Goal: Transaction & Acquisition: Purchase product/service

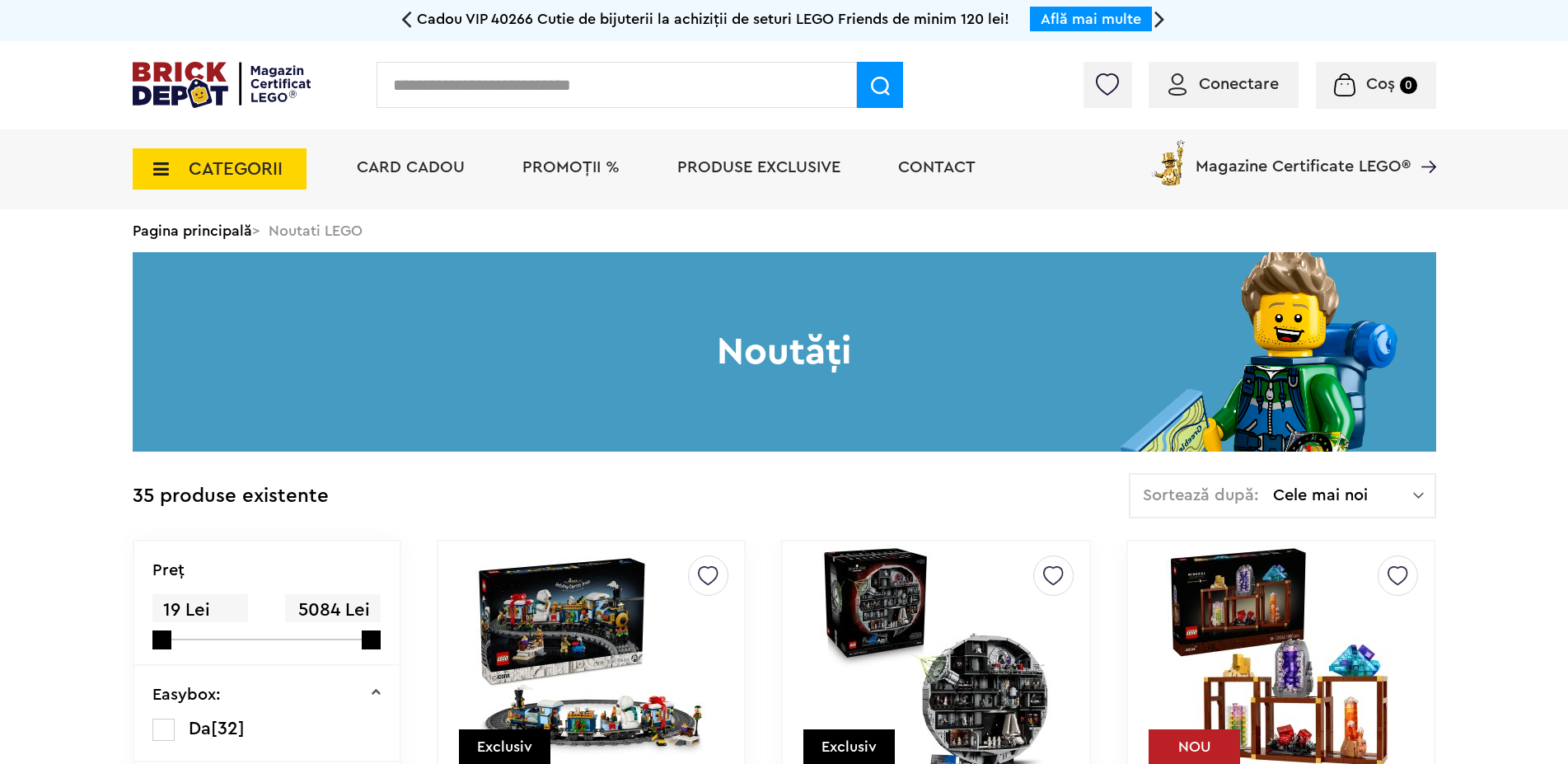
click at [272, 176] on span "CATEGORII" at bounding box center [236, 169] width 94 height 18
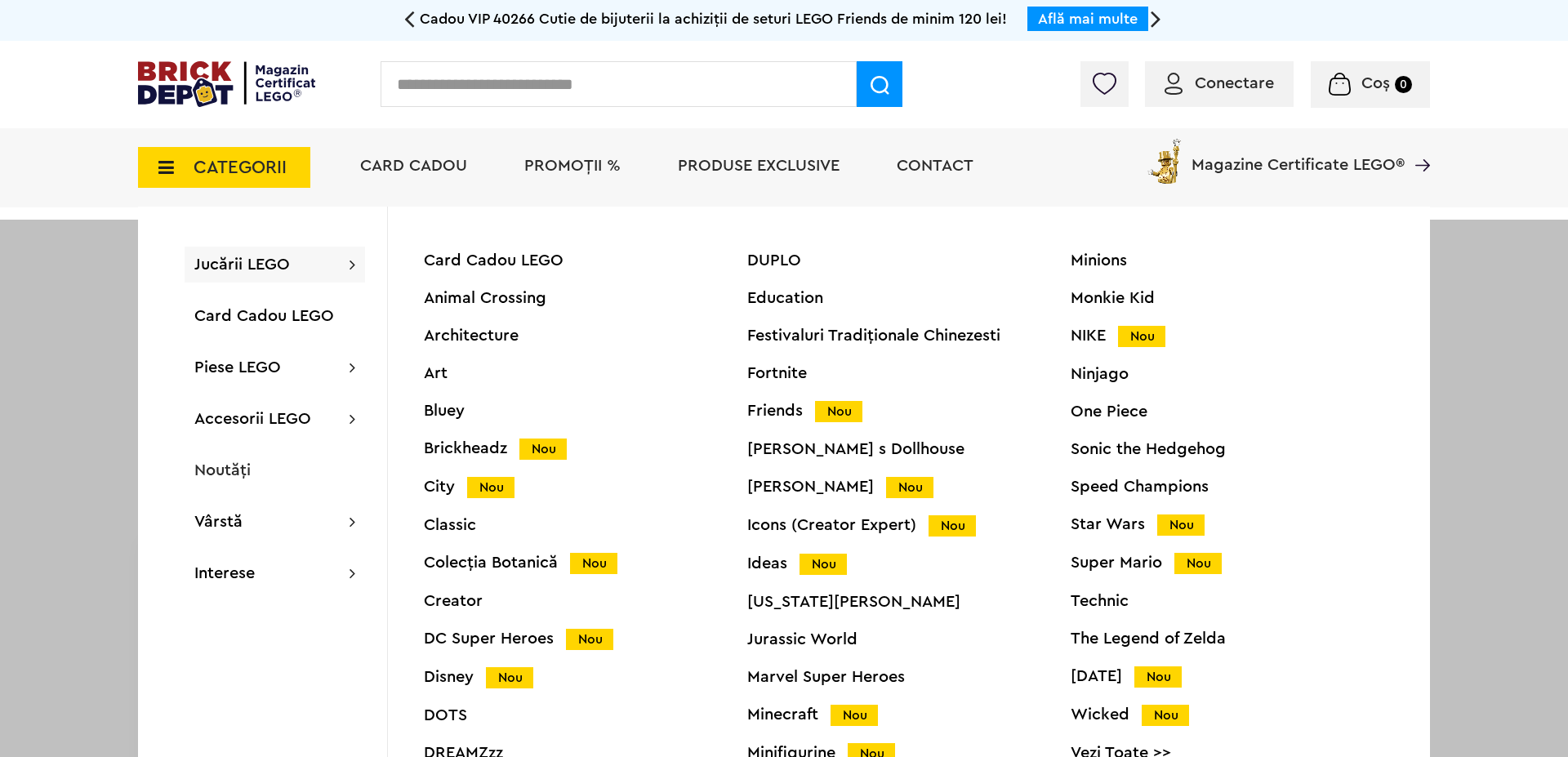
click at [1128, 488] on div "Speed Champions" at bounding box center [1232, 487] width 324 height 17
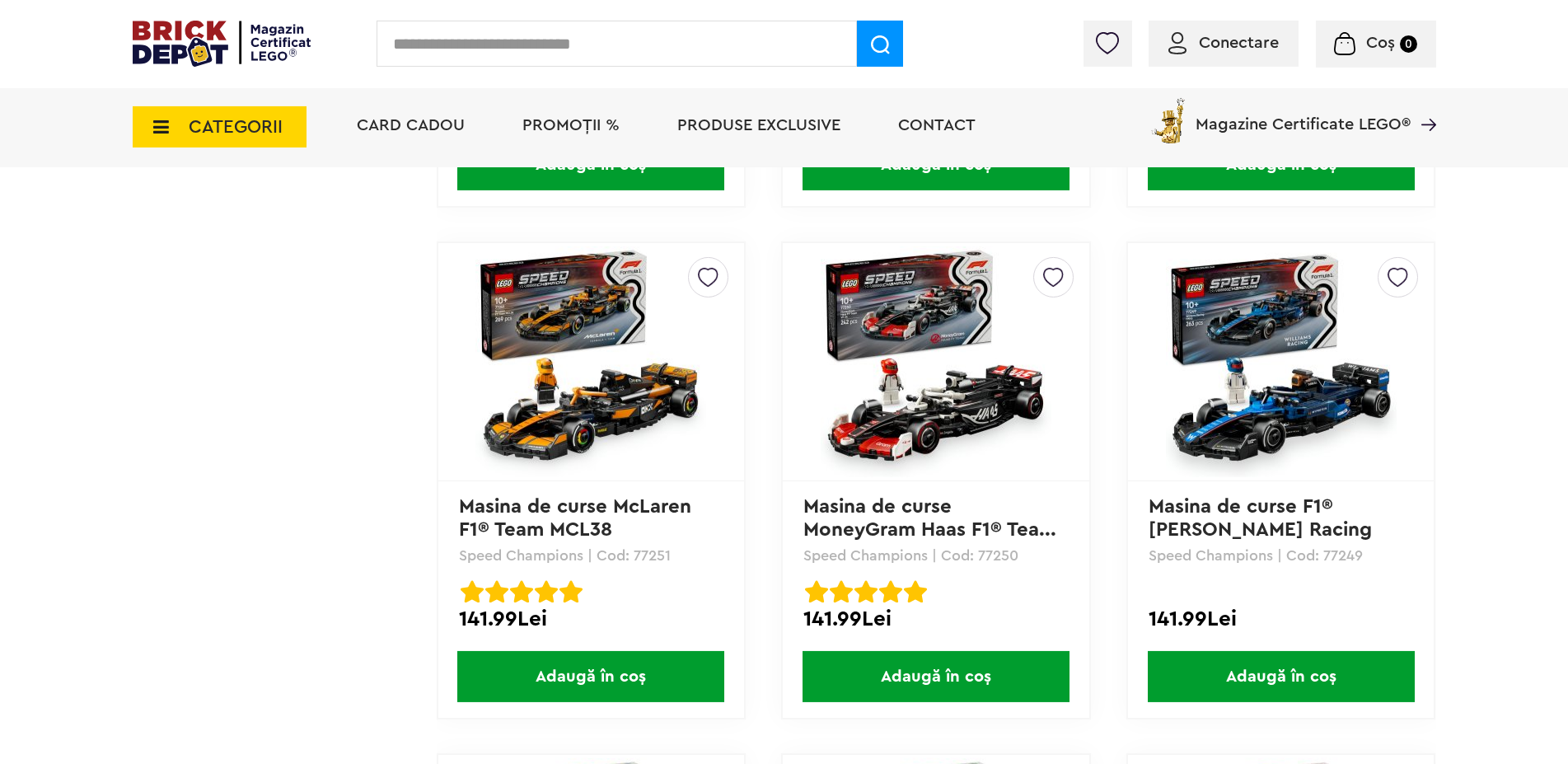
scroll to position [1470, 0]
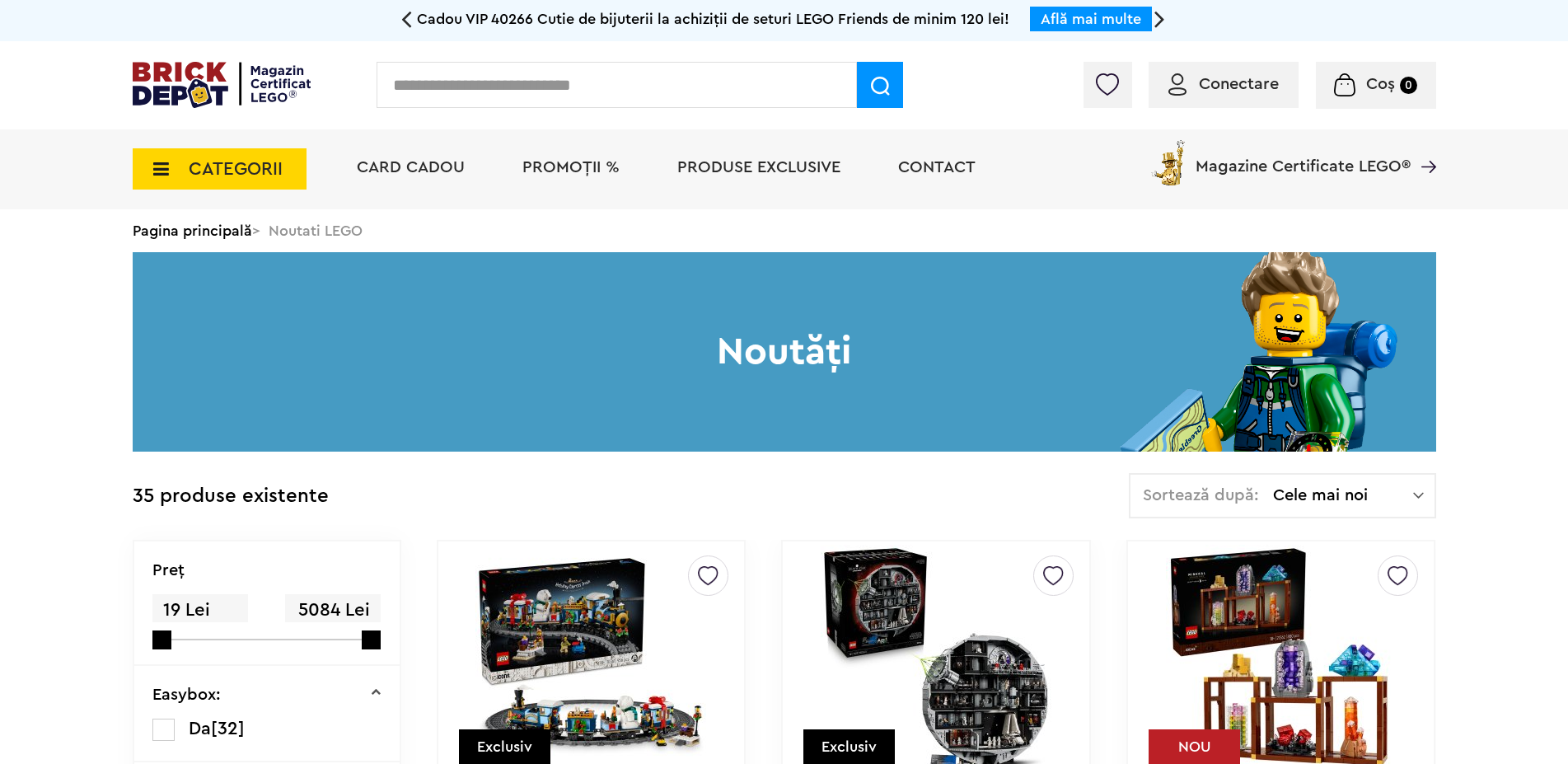
click at [252, 183] on span "CATEGORII" at bounding box center [220, 169] width 174 height 41
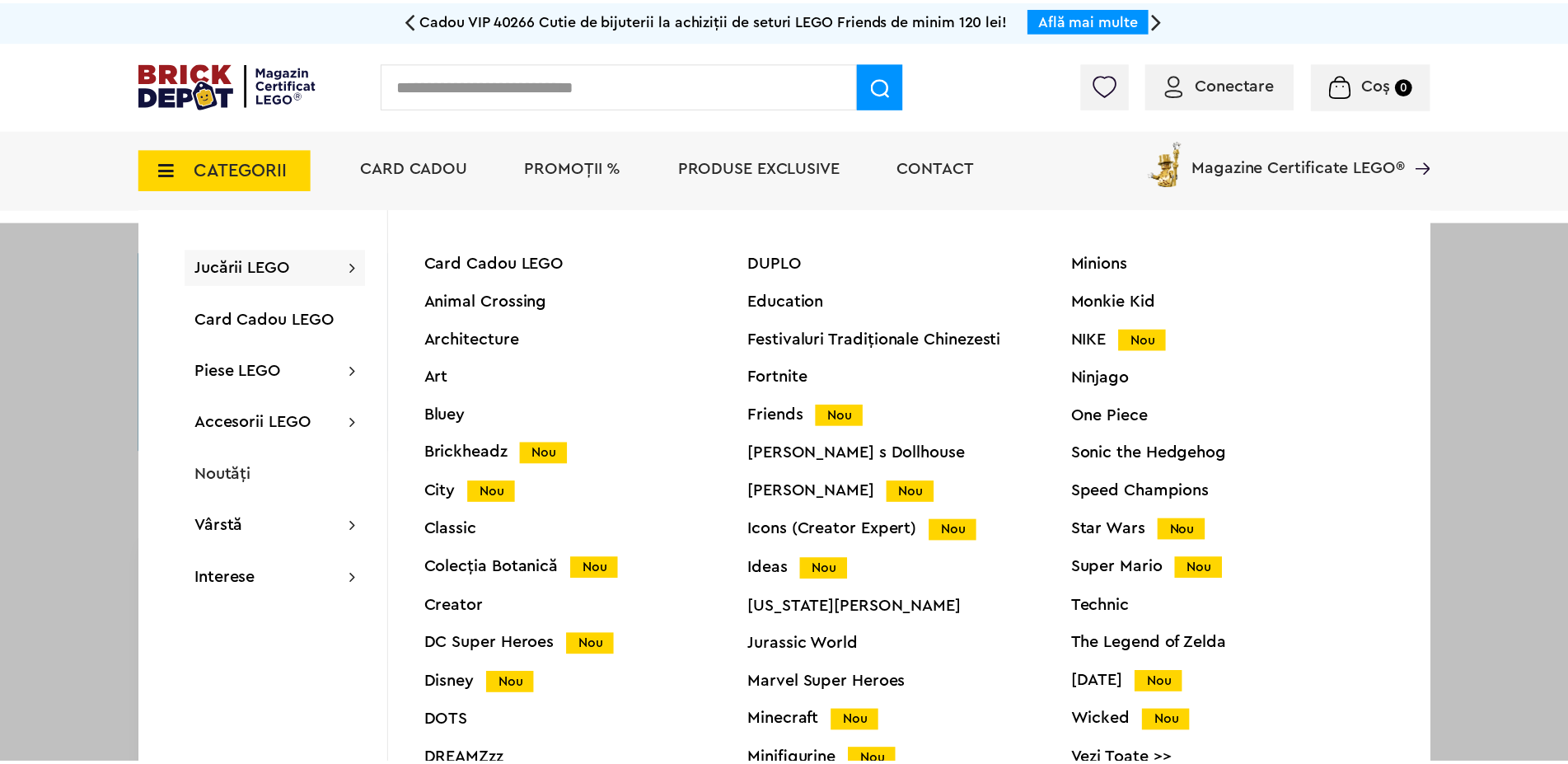
scroll to position [63, 0]
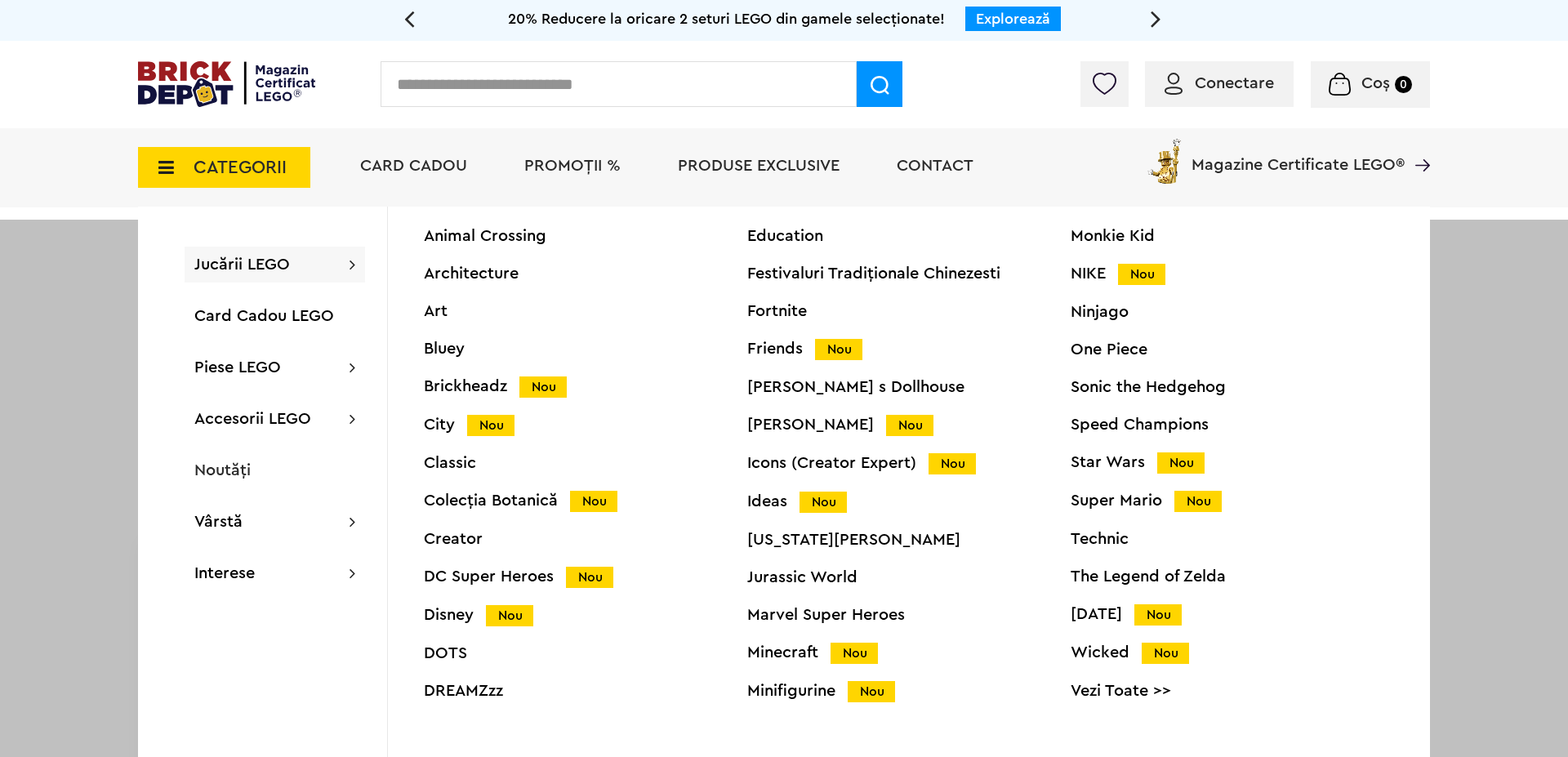
click at [812, 706] on div "DUPLO Education Festivaluri Tradiţionale Chinezesti Fortnite Friends Nou Gabby …" at bounding box center [908, 455] width 324 height 531
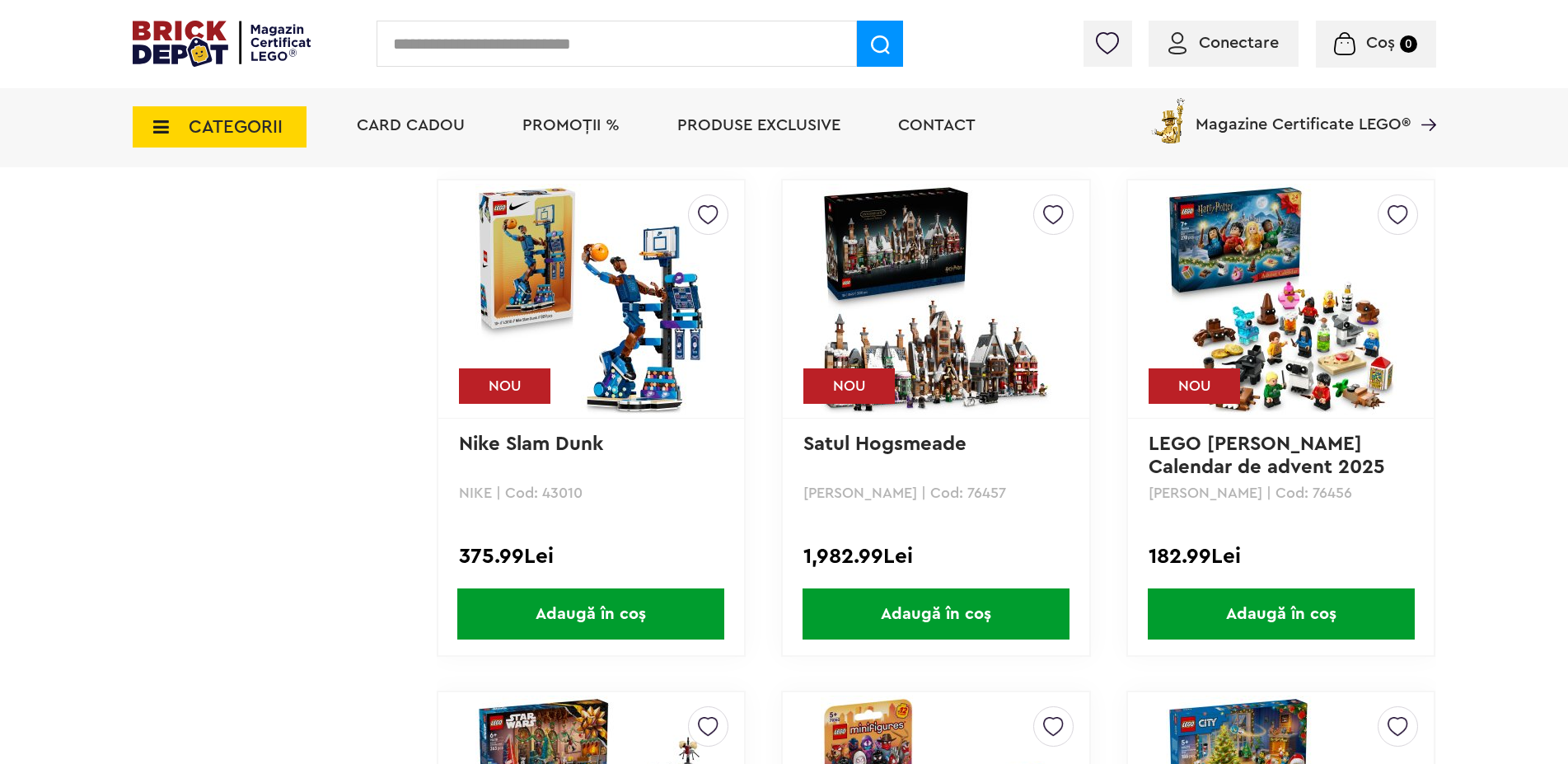
scroll to position [2774, 0]
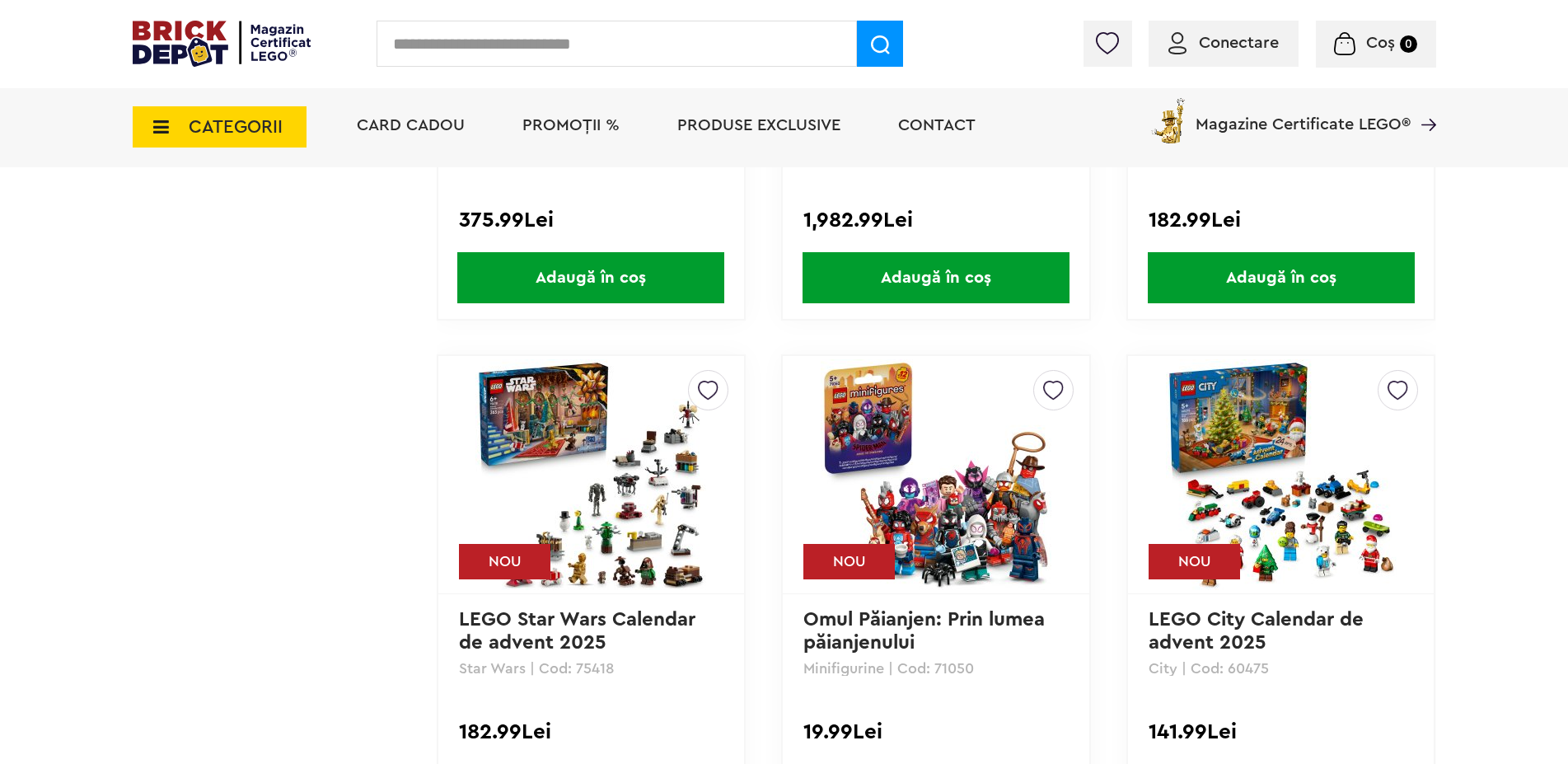
click at [975, 415] on img at bounding box center [936, 475] width 230 height 230
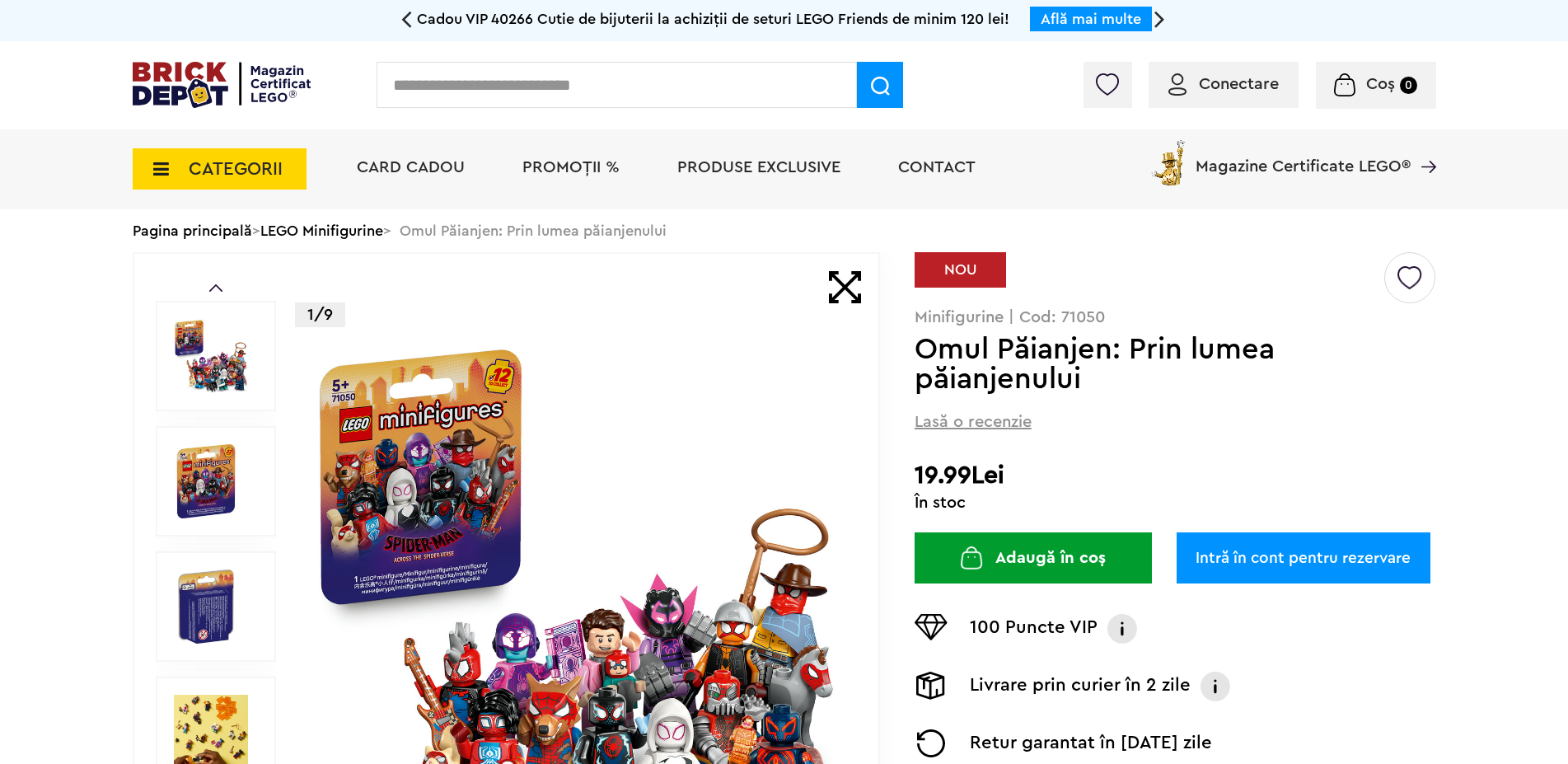
click at [1282, 578] on link "Intră în cont pentru rezervare" at bounding box center [1303, 558] width 254 height 51
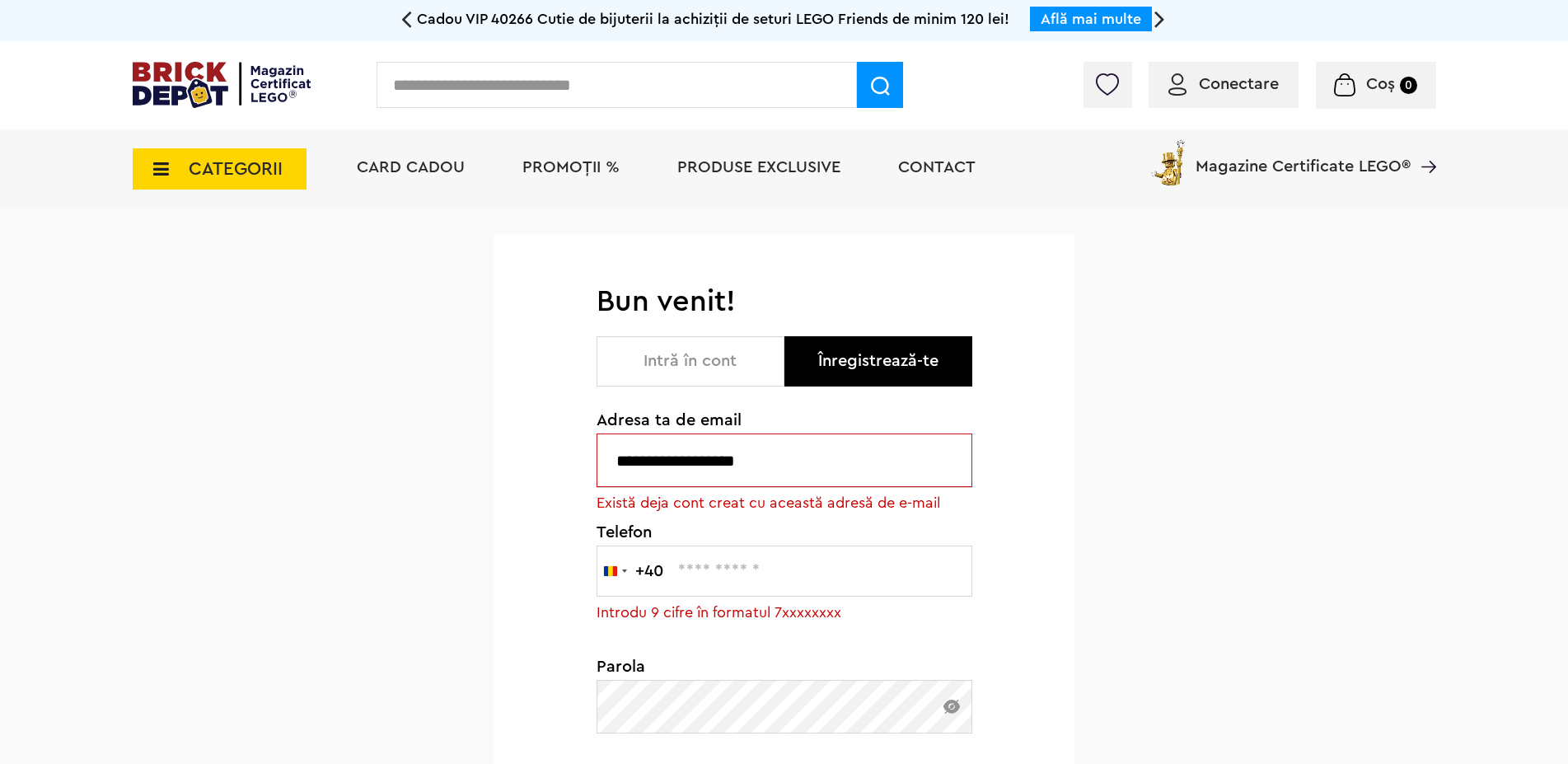
click at [726, 363] on button "Intră în cont" at bounding box center [690, 361] width 188 height 51
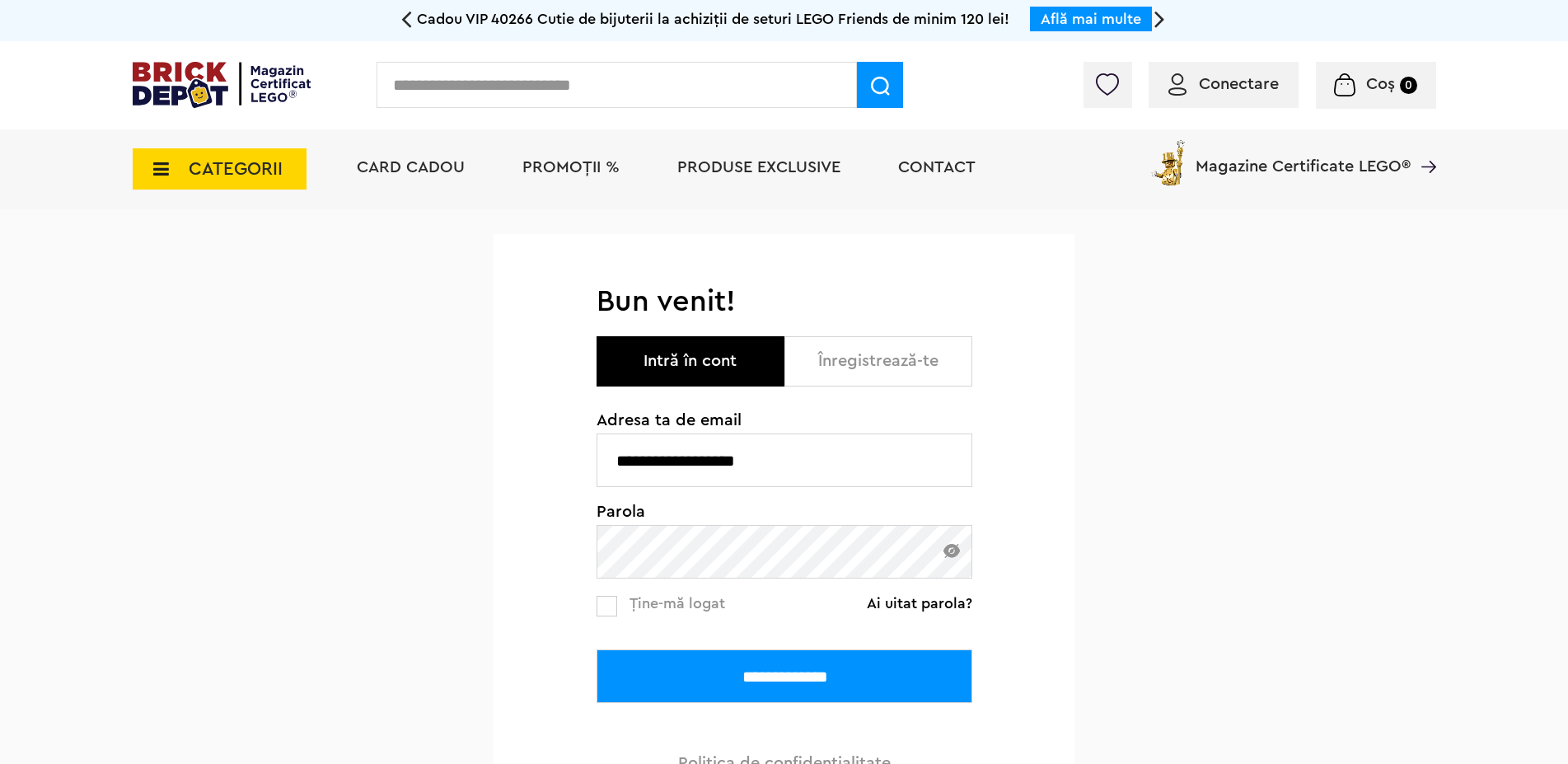
click at [595, 606] on div "**********" at bounding box center [784, 547] width 581 height 526
click at [698, 656] on input "**********" at bounding box center [784, 676] width 375 height 53
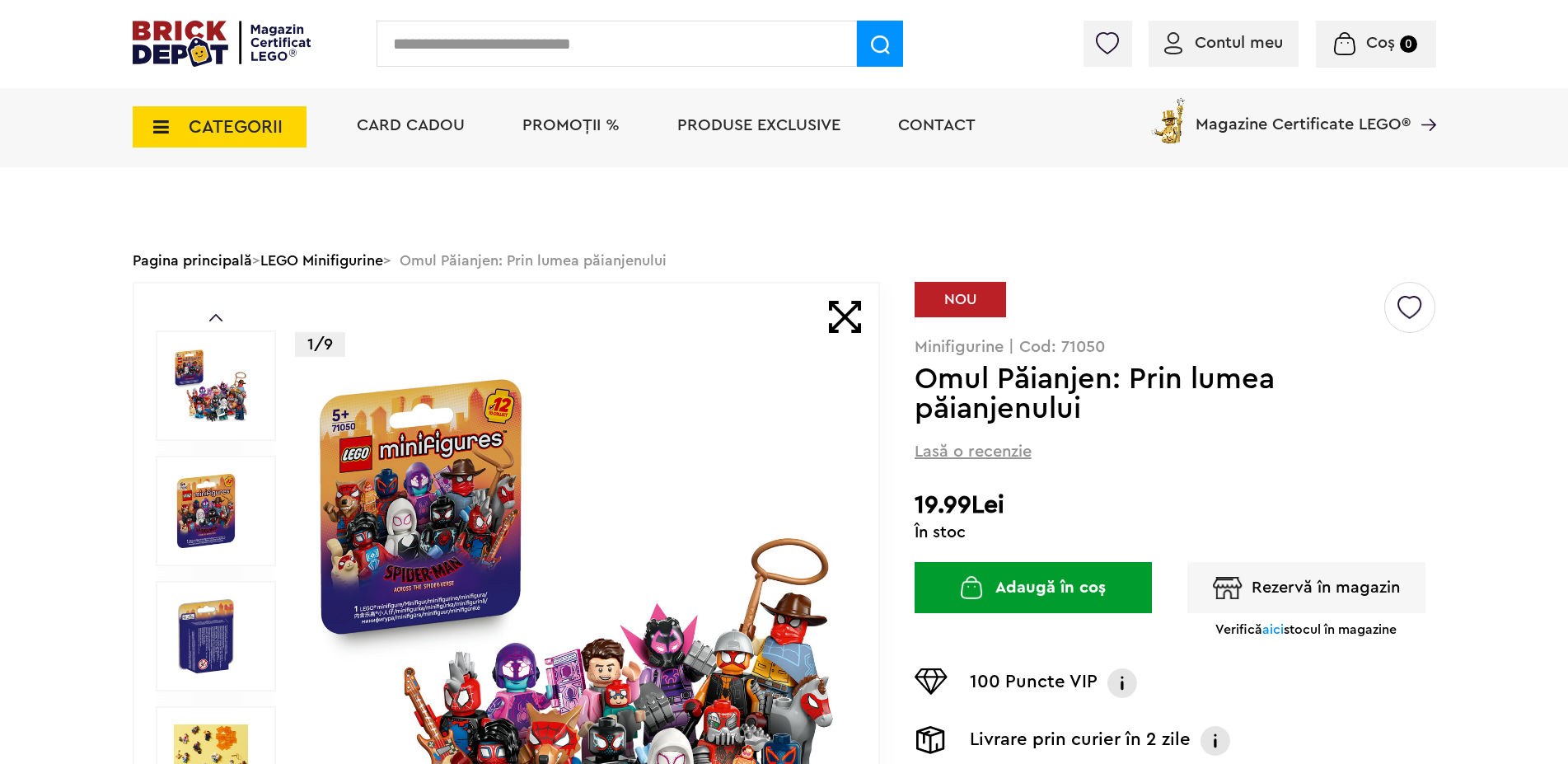
scroll to position [252, 0]
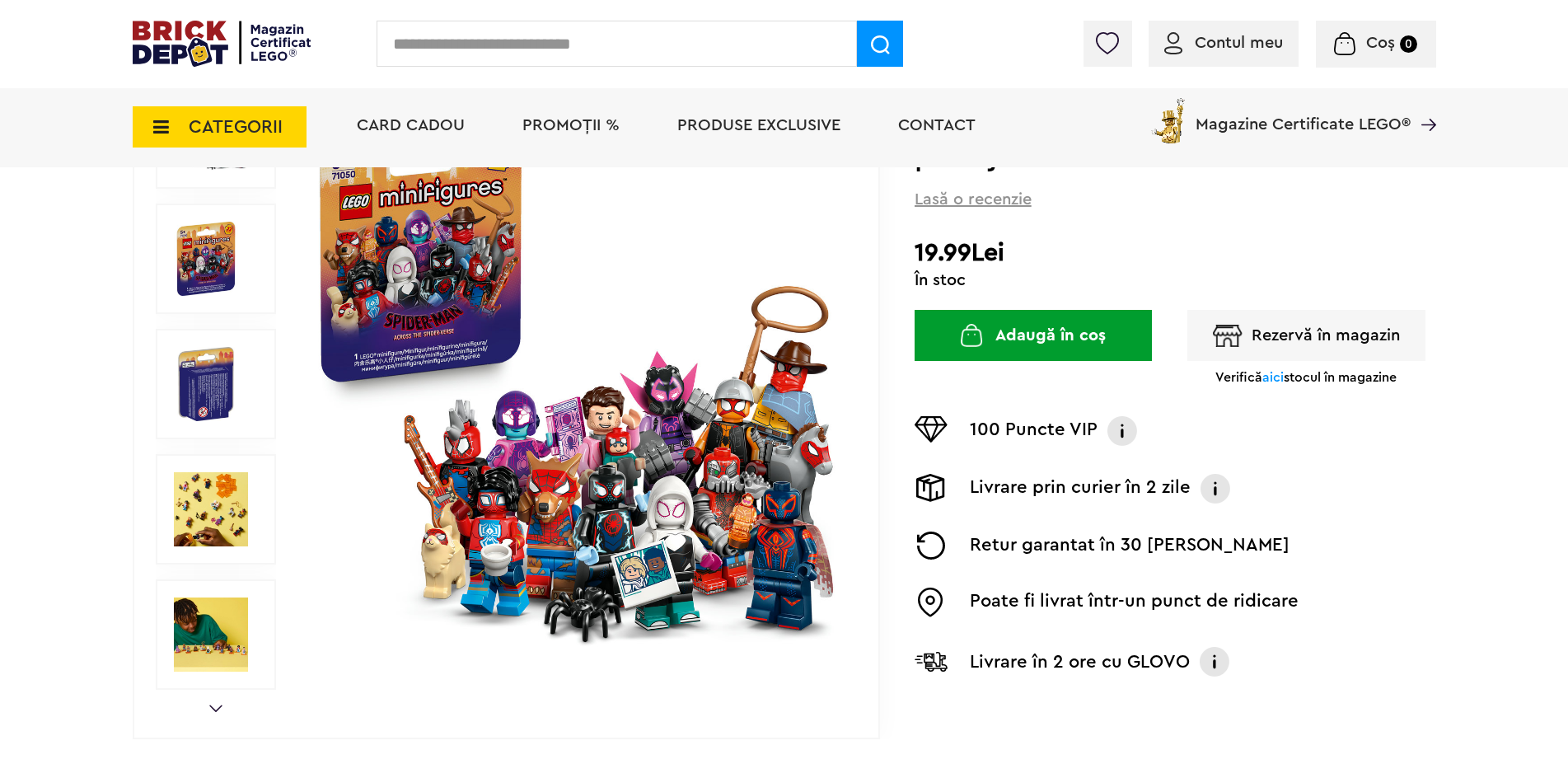
click at [1368, 337] on button "Rezervă în magazin" at bounding box center [1306, 335] width 238 height 51
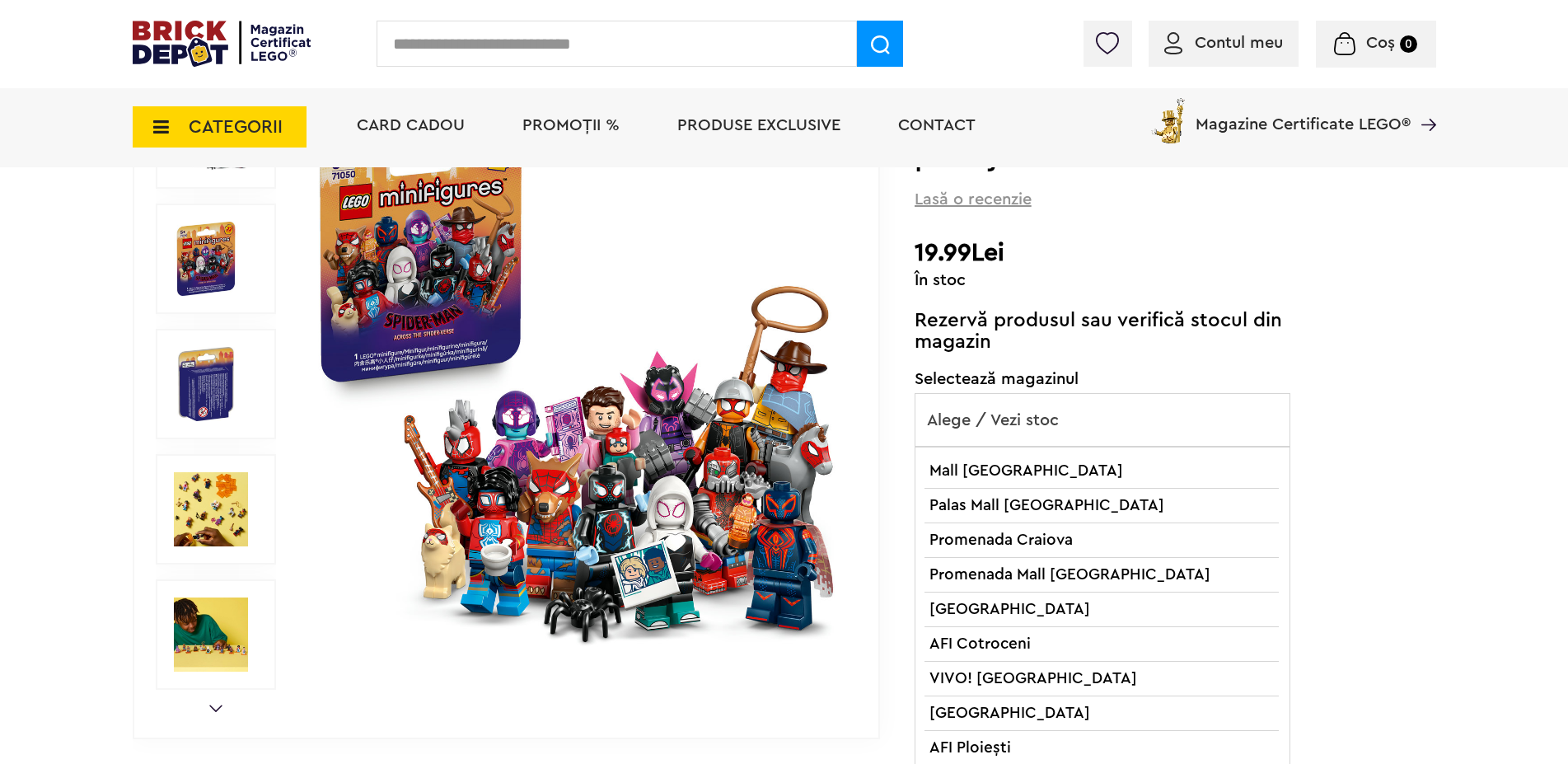
click at [1202, 434] on span "Alege / Vezi stoc" at bounding box center [1103, 420] width 374 height 52
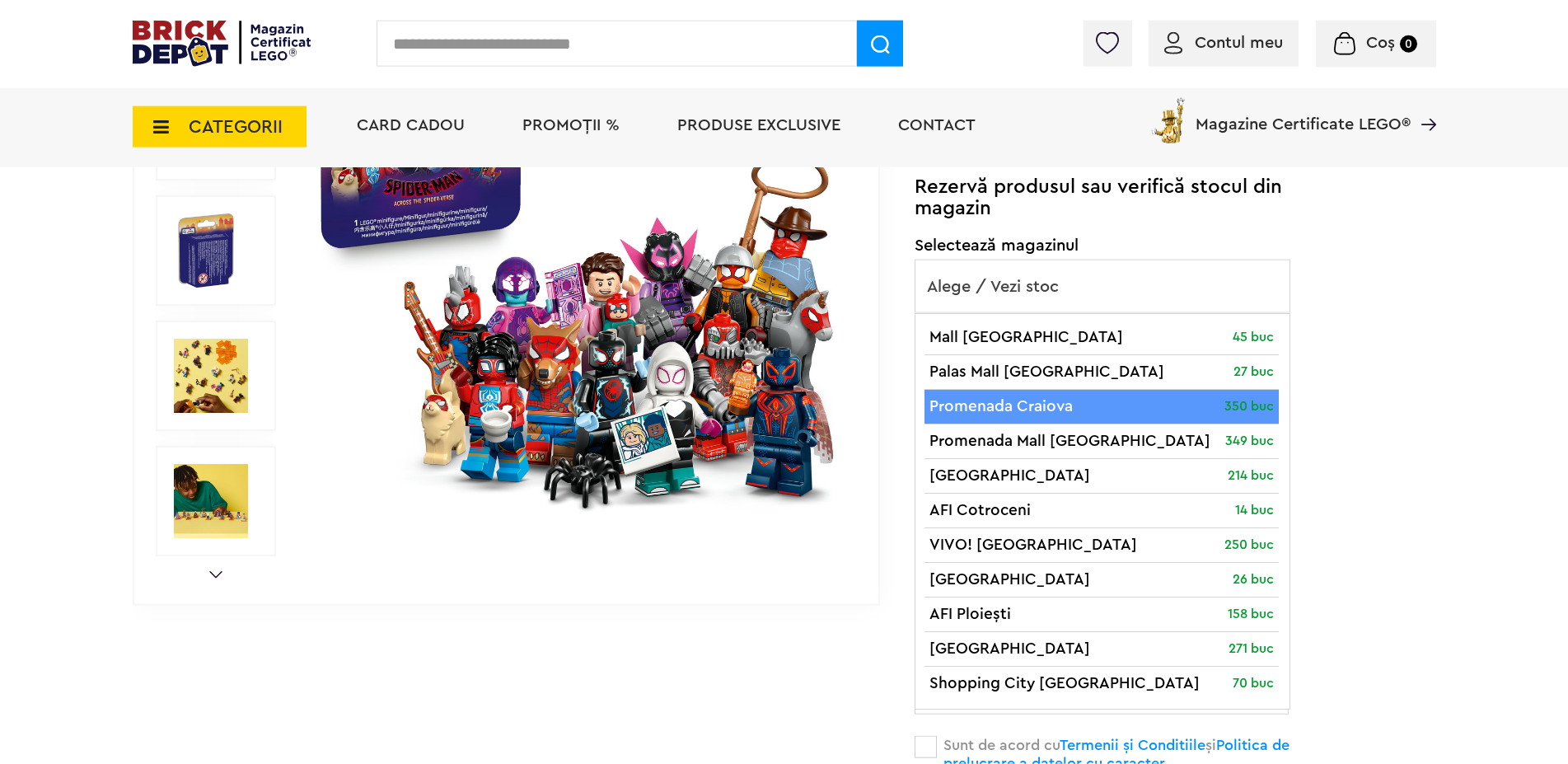
scroll to position [420, 0]
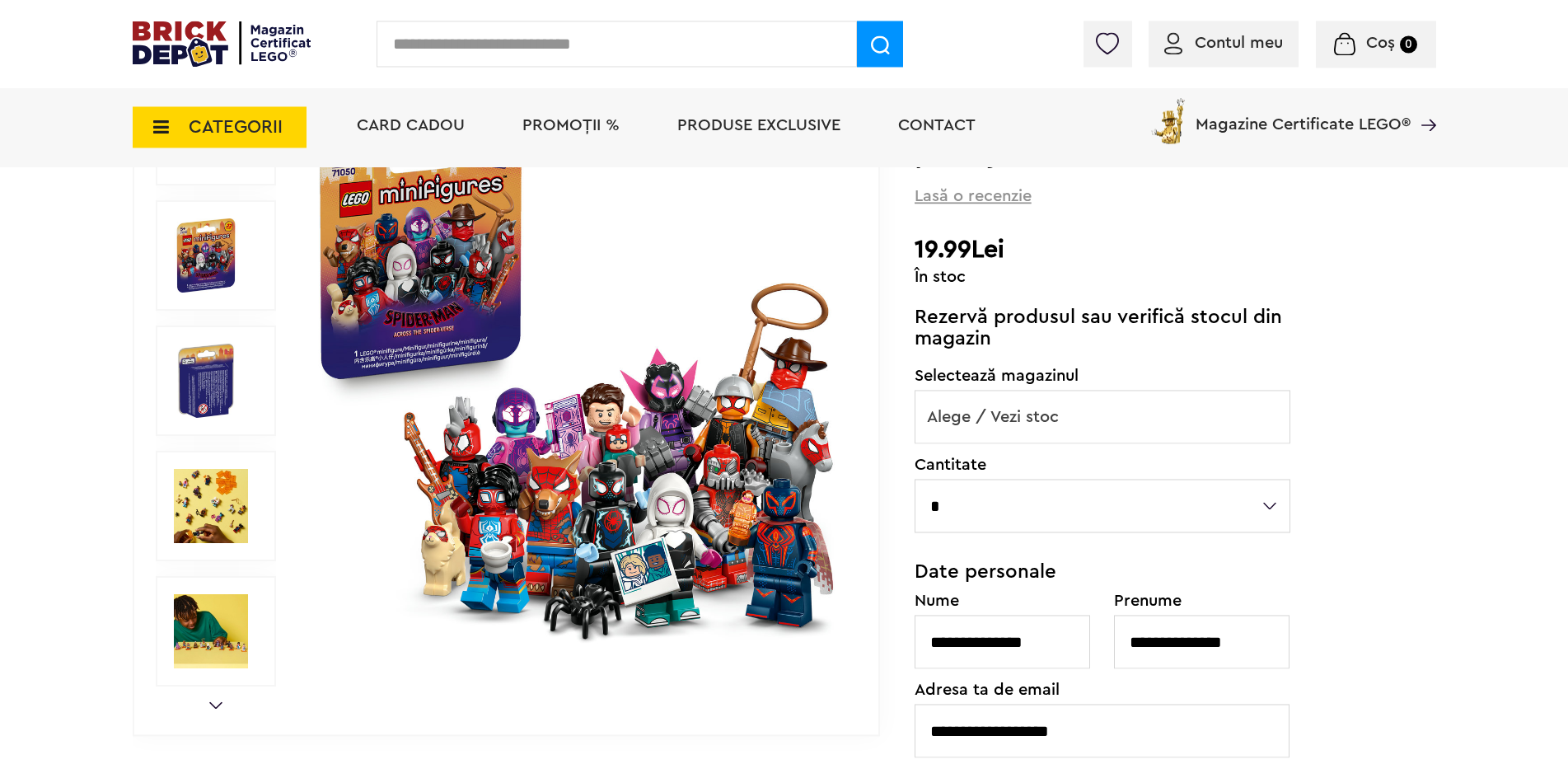
scroll to position [252, 0]
